Goal: Task Accomplishment & Management: Complete application form

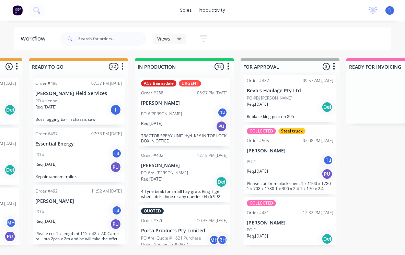
click at [192, 113] on div "PO #[PERSON_NAME] [PERSON_NAME]" at bounding box center [184, 113] width 86 height 13
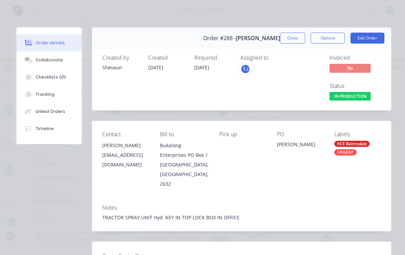
click at [373, 36] on button "Edit Order" at bounding box center [367, 38] width 34 height 11
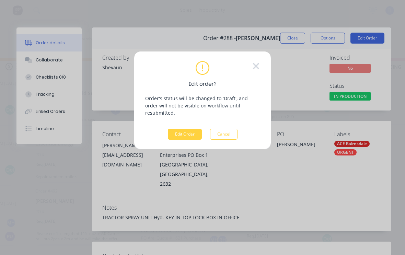
click at [183, 132] on button "Edit Order" at bounding box center [185, 134] width 34 height 11
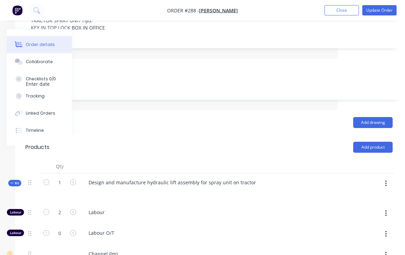
scroll to position [160, 67]
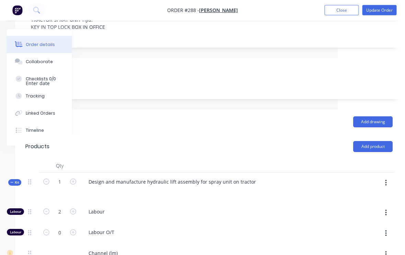
click at [387, 177] on button "button" at bounding box center [386, 183] width 16 height 12
click at [365, 196] on div "Add product to kit" at bounding box center [361, 201] width 53 height 10
click at [372, 223] on div "Product catalogue" at bounding box center [361, 228] width 53 height 10
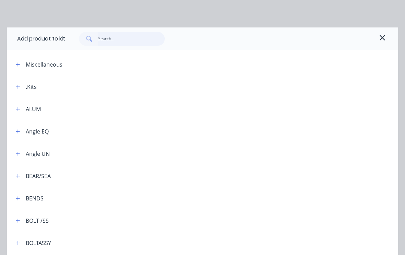
click at [116, 38] on input "text" at bounding box center [131, 39] width 67 height 14
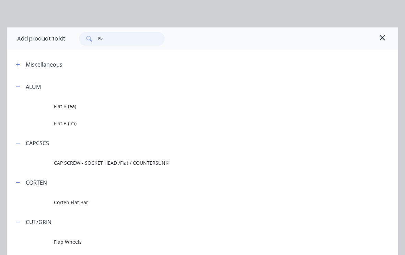
type input "Flat"
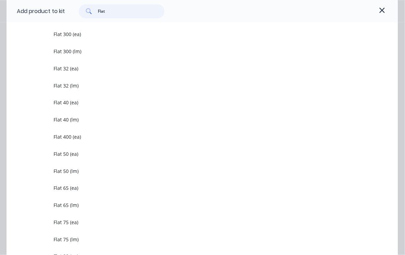
scroll to position [161, 67]
click at [74, 121] on span "Flat 40 (lm)" at bounding box center [192, 119] width 276 height 7
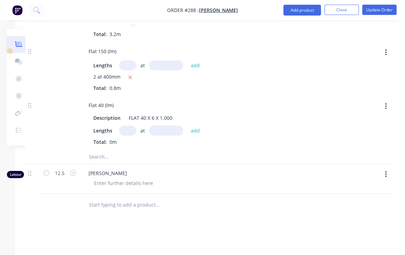
scroll to position [426, 67]
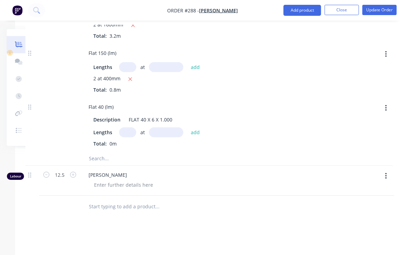
click at [130, 127] on input "text" at bounding box center [127, 132] width 17 height 10
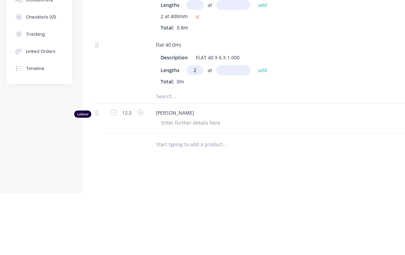
type input "2"
click at [236, 127] on input "text" at bounding box center [233, 132] width 34 height 10
type input "1600"
click at [265, 128] on button "add" at bounding box center [263, 132] width 16 height 9
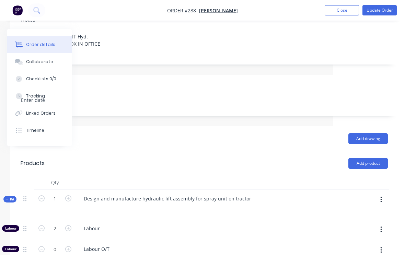
scroll to position [150, 72]
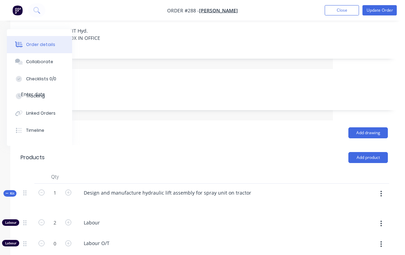
click at [388, 188] on button "button" at bounding box center [381, 194] width 16 height 12
click at [366, 207] on div "Add product to kit" at bounding box center [356, 212] width 53 height 10
click at [367, 234] on div "Product catalogue" at bounding box center [356, 239] width 53 height 10
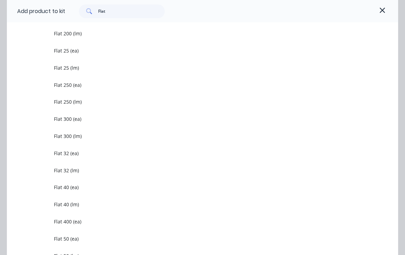
scroll to position [536, 0]
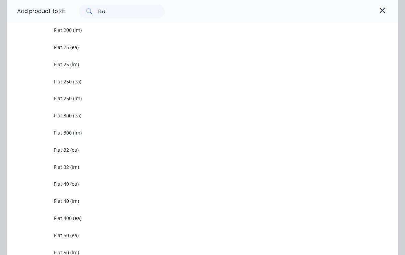
click at [81, 201] on span "Flat 40 (lm)" at bounding box center [192, 200] width 276 height 7
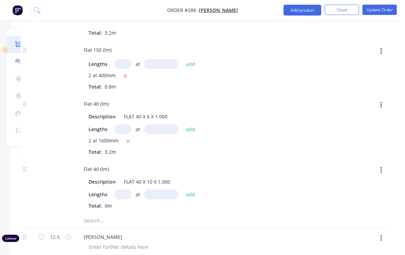
scroll to position [429, 72]
click at [123, 189] on input "text" at bounding box center [122, 194] width 17 height 10
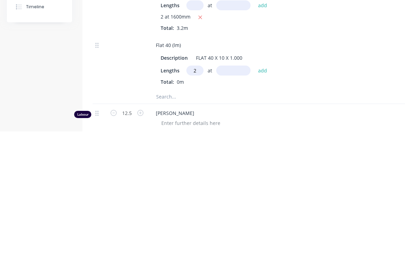
type input "2"
click at [236, 189] on input "text" at bounding box center [233, 194] width 34 height 10
type input "1600"
click at [263, 189] on button "add" at bounding box center [263, 193] width 16 height 9
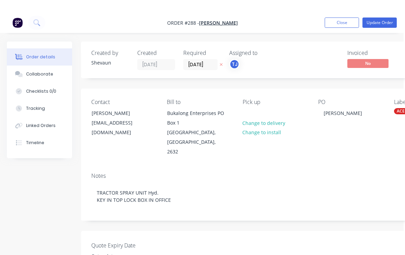
scroll to position [0, 0]
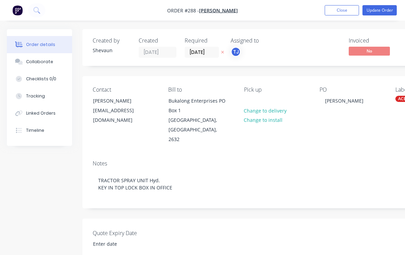
click at [383, 8] on button "Update Order" at bounding box center [379, 10] width 34 height 10
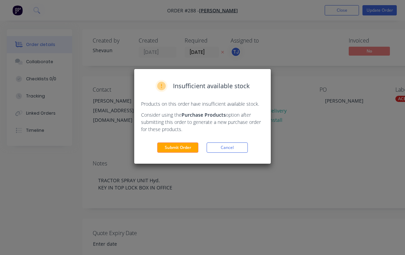
click at [182, 149] on button "Submit Order" at bounding box center [177, 147] width 41 height 10
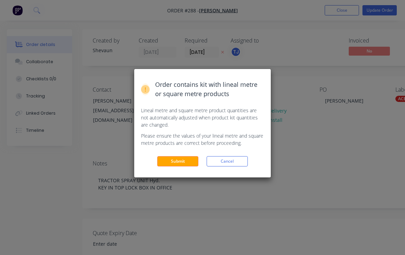
click at [182, 156] on button "Submit" at bounding box center [177, 161] width 41 height 10
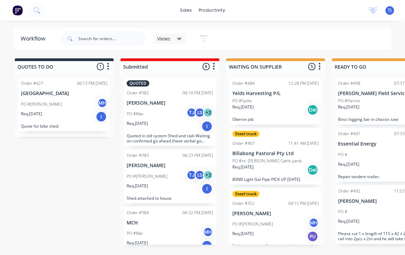
click at [391, 9] on span "TJ" at bounding box center [390, 10] width 4 height 6
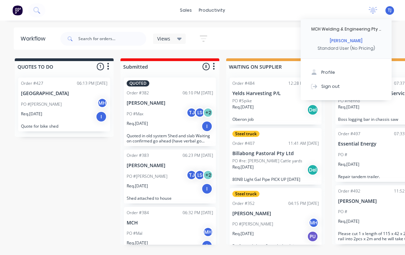
click at [344, 86] on button "Sign out" at bounding box center [346, 86] width 91 height 14
